Goal: Task Accomplishment & Management: Use online tool/utility

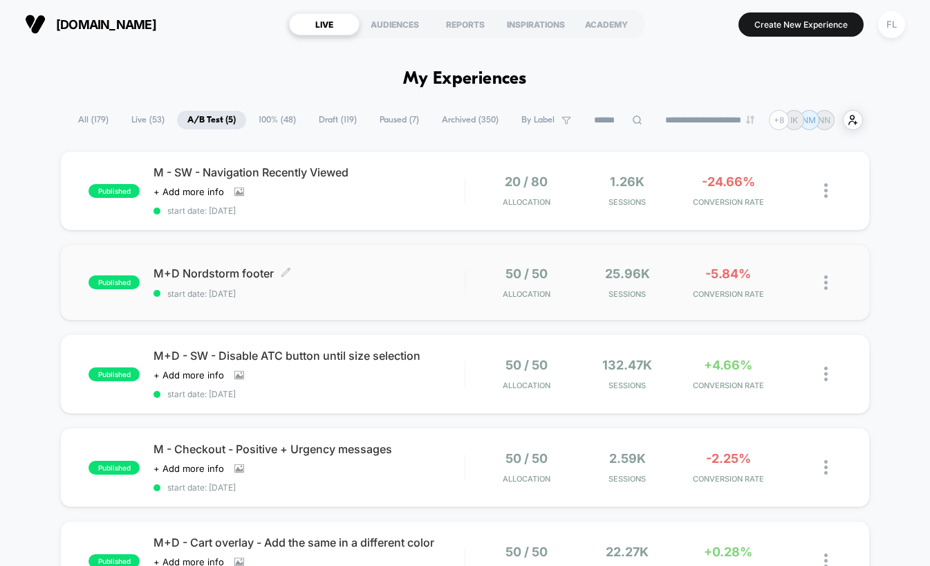
click at [326, 286] on div "M+D Nordstorm footer Click to edit experience details Click to edit experience …" at bounding box center [309, 282] width 310 height 33
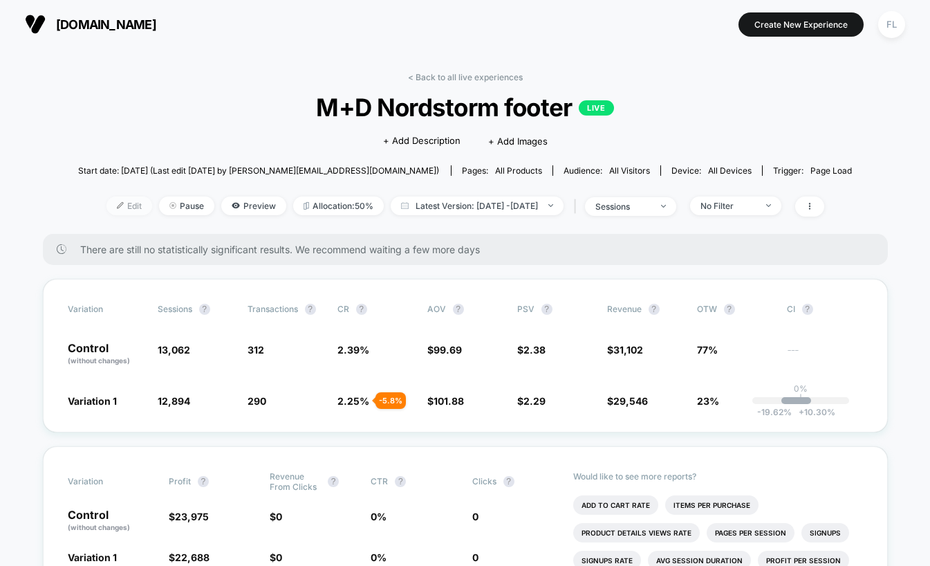
click at [106, 203] on span "Edit" at bounding box center [129, 205] width 46 height 19
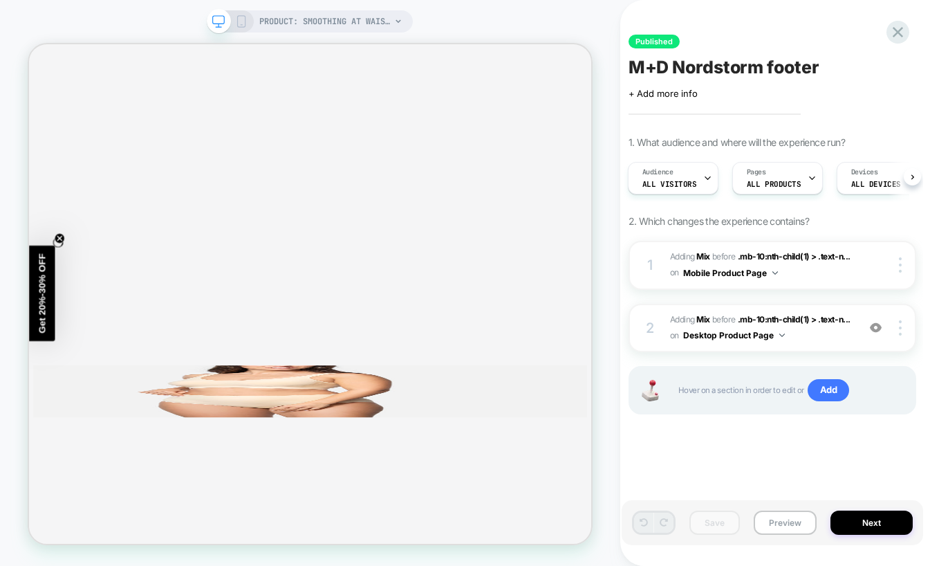
scroll to position [3022, 0]
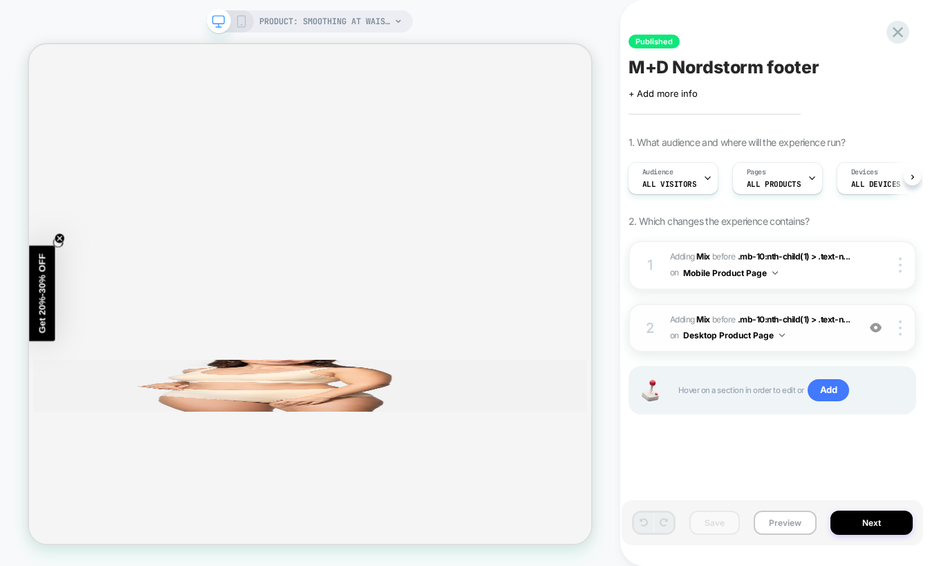
click at [833, 335] on span "#_loomi_addon_1755378826771 Adding Mix BEFORE .mb-10:nth-child(1) > .text-n... …" at bounding box center [760, 328] width 180 height 33
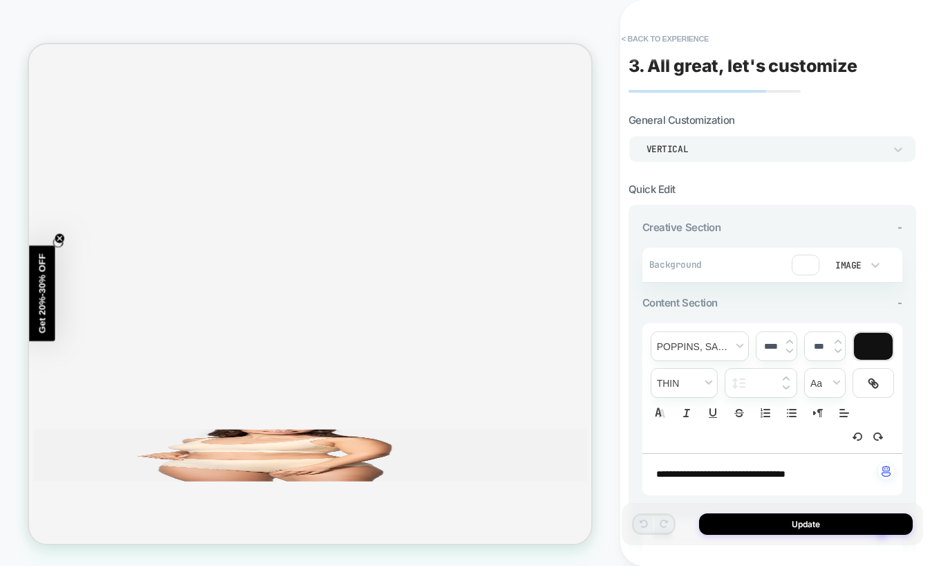
scroll to position [2938, 0]
